Goal: Task Accomplishment & Management: Manage account settings

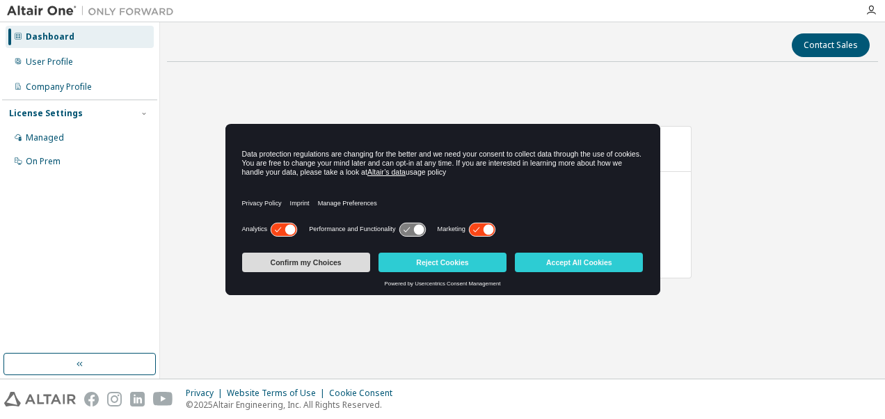
click at [319, 253] on button "Confirm my Choices" at bounding box center [306, 262] width 128 height 19
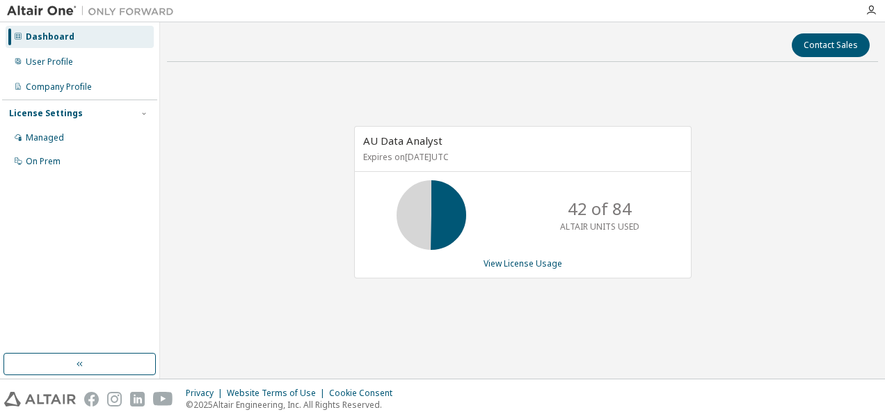
click at [324, 260] on div "AU Data Analyst Expires on October 9, 2026 UTC 42 of 84 ALTAIR UNITS USED View …" at bounding box center [522, 209] width 711 height 272
click at [44, 138] on div "Managed" at bounding box center [45, 137] width 38 height 11
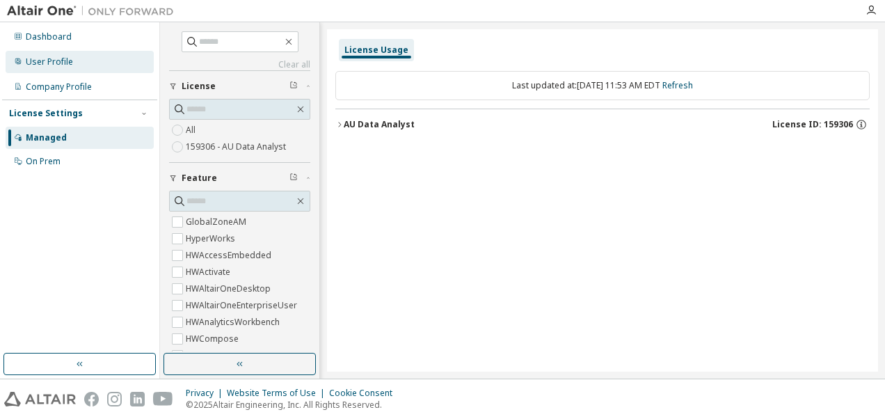
click at [49, 65] on div "User Profile" at bounding box center [49, 61] width 47 height 11
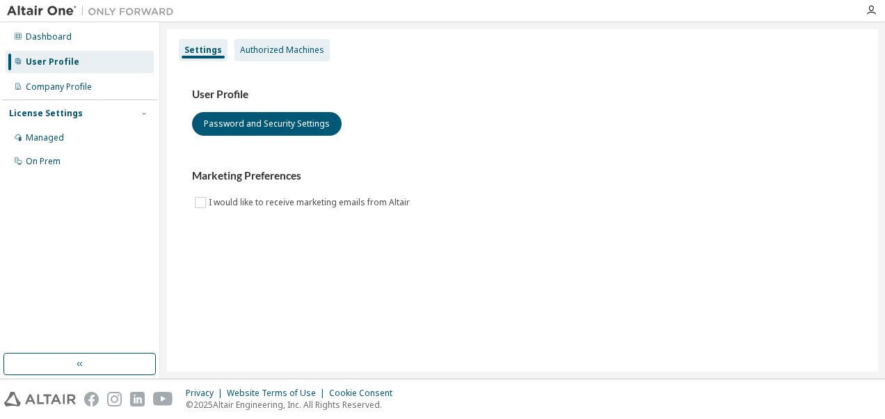
click at [287, 53] on div "Authorized Machines" at bounding box center [282, 50] width 84 height 11
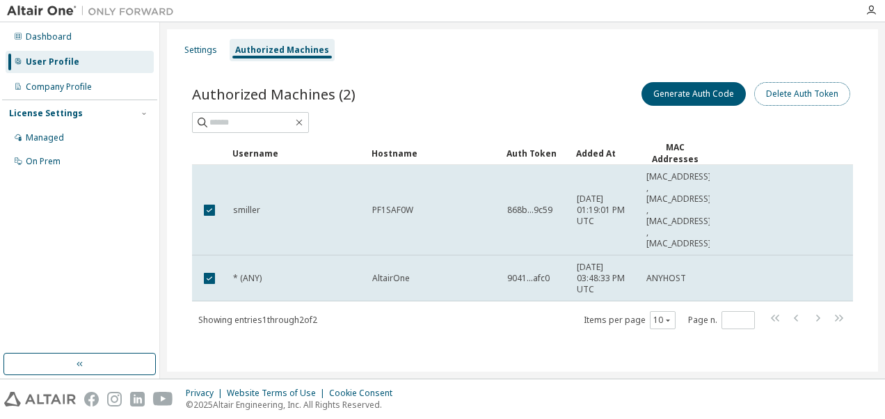
click at [800, 95] on button "Delete Auth Token" at bounding box center [802, 94] width 96 height 24
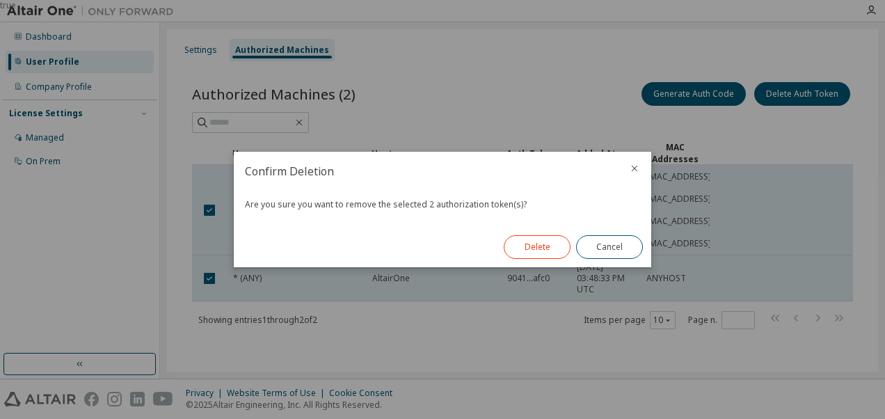
click at [534, 248] on button "Delete" at bounding box center [537, 247] width 67 height 24
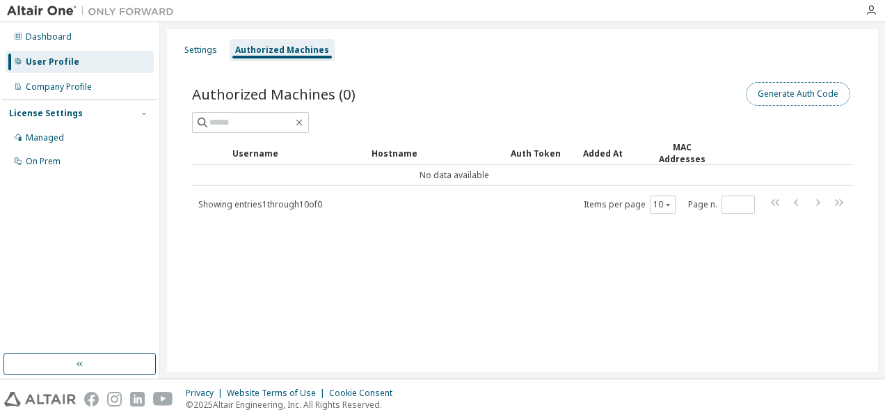
click at [798, 97] on button "Generate Auth Code" at bounding box center [798, 94] width 104 height 24
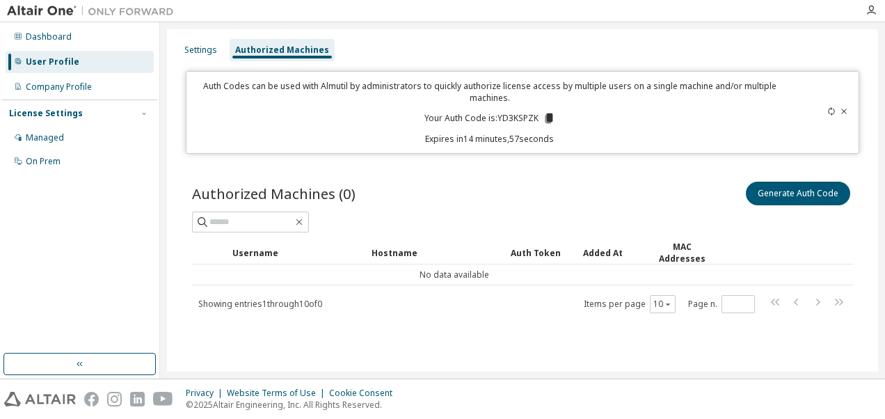
click at [552, 120] on icon at bounding box center [549, 118] width 8 height 10
click at [57, 37] on div "Dashboard" at bounding box center [49, 36] width 46 height 11
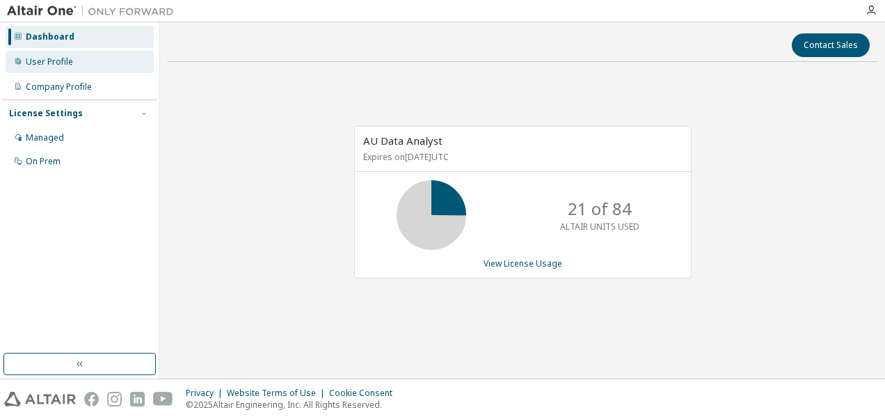
click at [55, 63] on div "User Profile" at bounding box center [49, 61] width 47 height 11
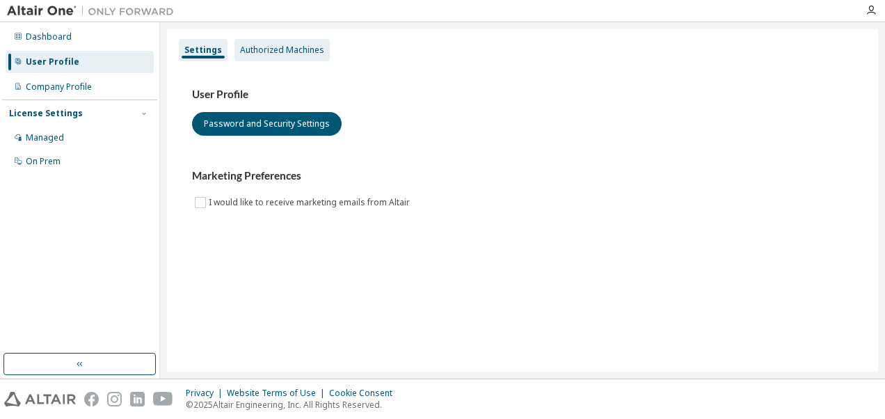
click at [270, 53] on div "Authorized Machines" at bounding box center [282, 50] width 84 height 11
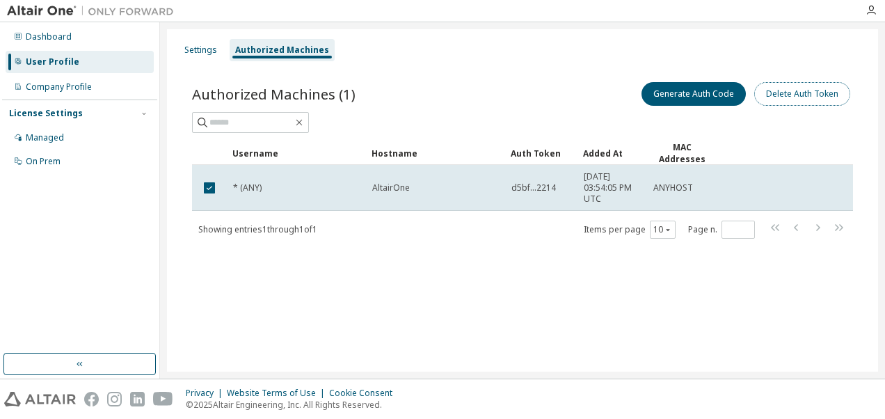
click at [814, 97] on button "Delete Auth Token" at bounding box center [802, 94] width 96 height 24
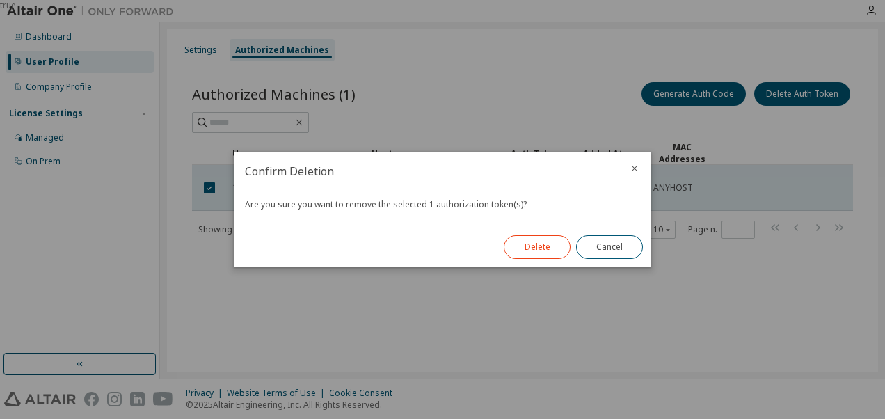
click at [532, 248] on button "Delete" at bounding box center [537, 247] width 67 height 24
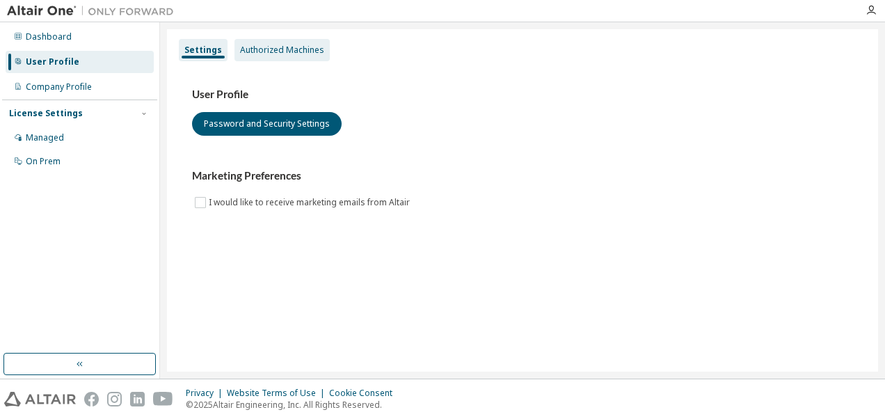
click at [271, 53] on div "Authorized Machines" at bounding box center [282, 50] width 84 height 11
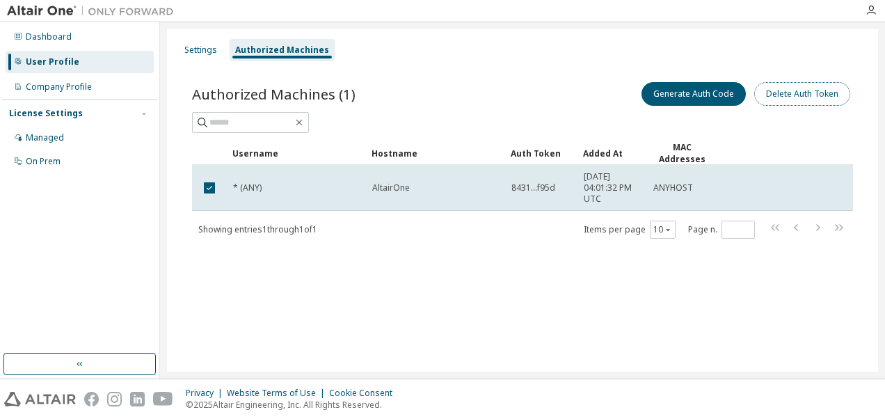
click at [797, 93] on button "Delete Auth Token" at bounding box center [802, 94] width 96 height 24
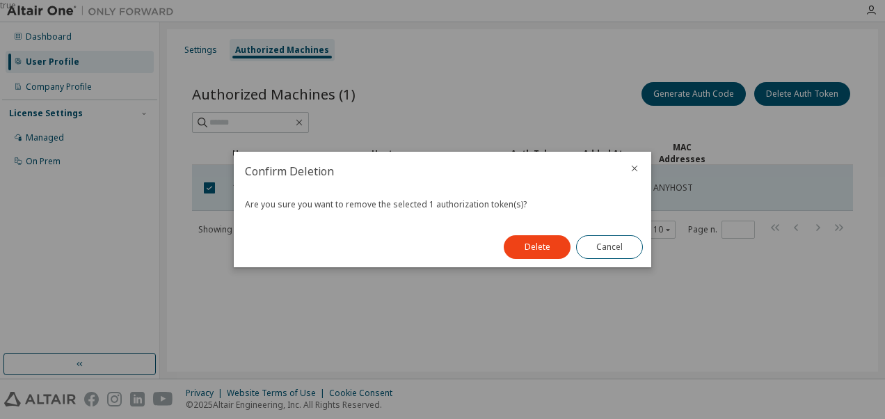
click at [522, 250] on button "Delete" at bounding box center [537, 247] width 67 height 24
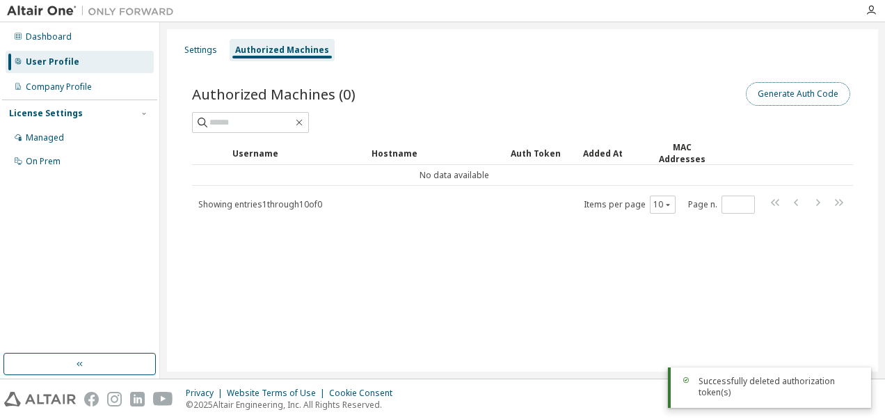
click at [786, 95] on button "Generate Auth Code" at bounding box center [798, 94] width 104 height 24
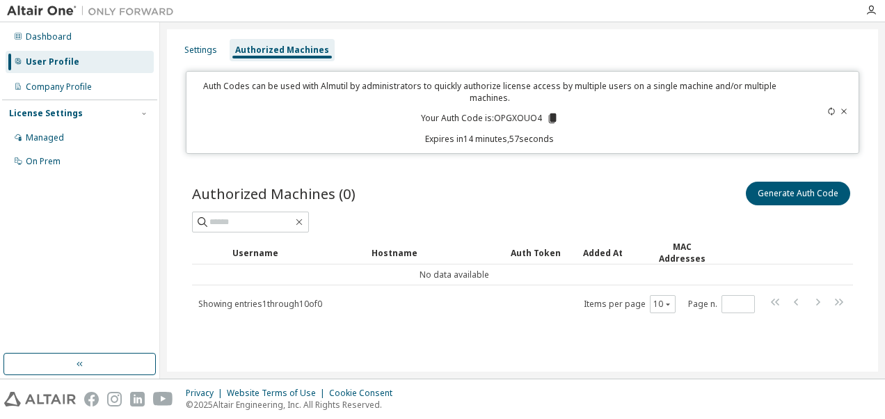
click at [550, 118] on icon at bounding box center [552, 118] width 8 height 10
click at [462, 196] on div "Authorized Machines (0) Generate Auth Code" at bounding box center [522, 193] width 661 height 29
click at [554, 118] on icon at bounding box center [552, 118] width 8 height 10
click at [701, 146] on div "Auth Codes can be used with Almutil by administrators to quickly authorize lice…" at bounding box center [523, 112] width 674 height 83
